Goal: Connect with others: Connect with others

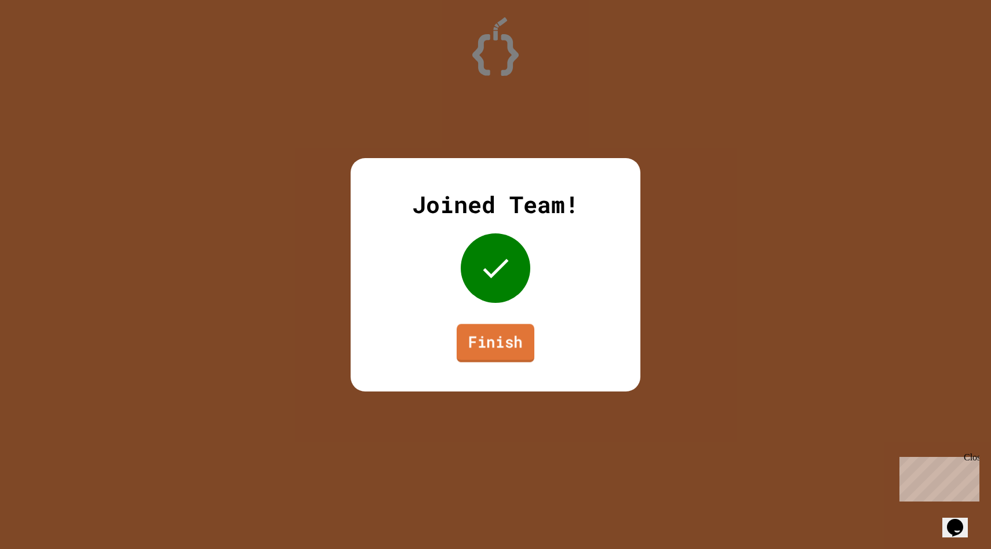
click at [497, 334] on link "Finish" at bounding box center [496, 343] width 78 height 38
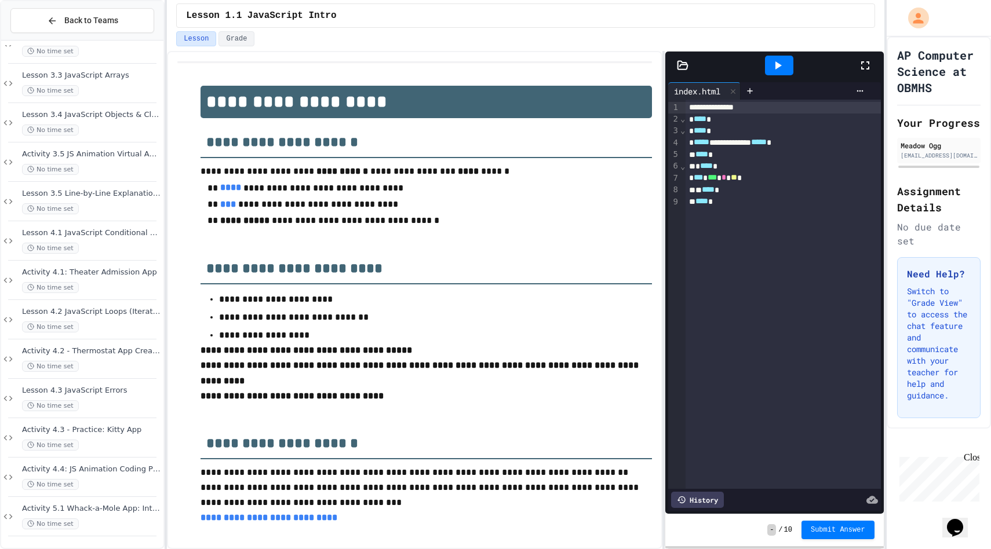
scroll to position [776, 0]
click at [105, 526] on div "No time set" at bounding box center [91, 524] width 139 height 11
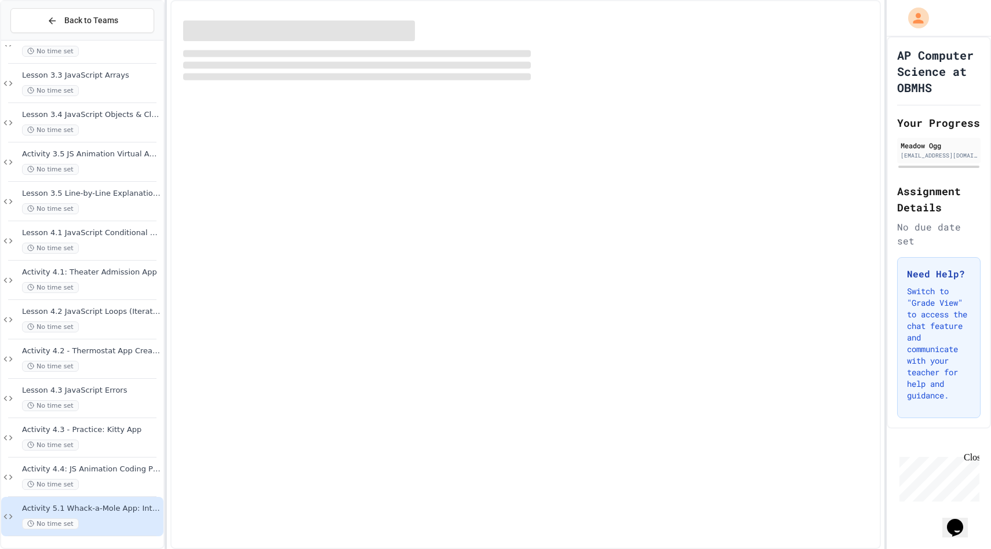
scroll to position [762, 0]
